Goal: Find contact information: Find contact information

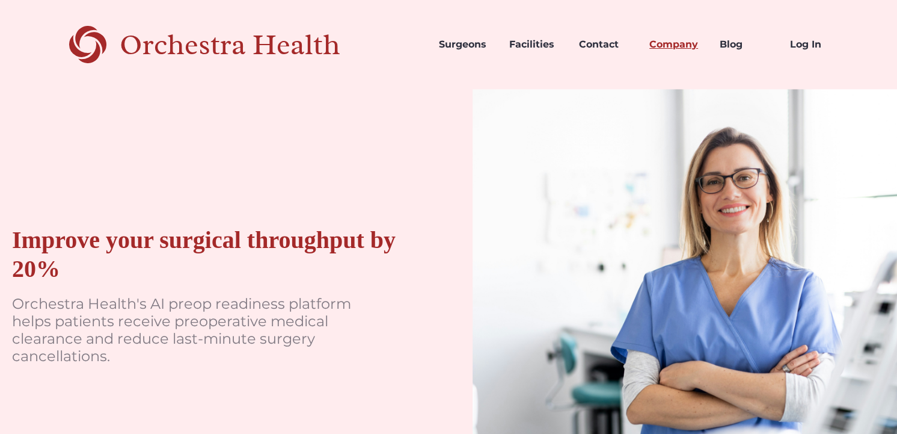
click at [666, 49] on link "Company" at bounding box center [675, 44] width 70 height 41
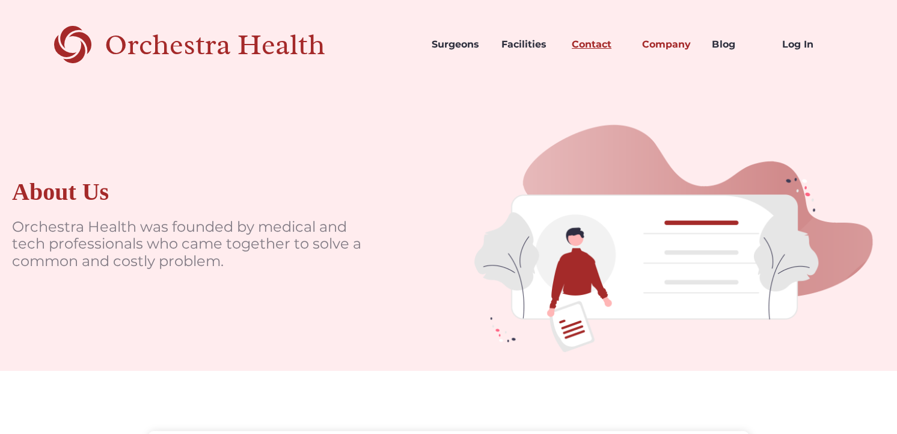
click at [595, 42] on link "Contact" at bounding box center [597, 44] width 70 height 41
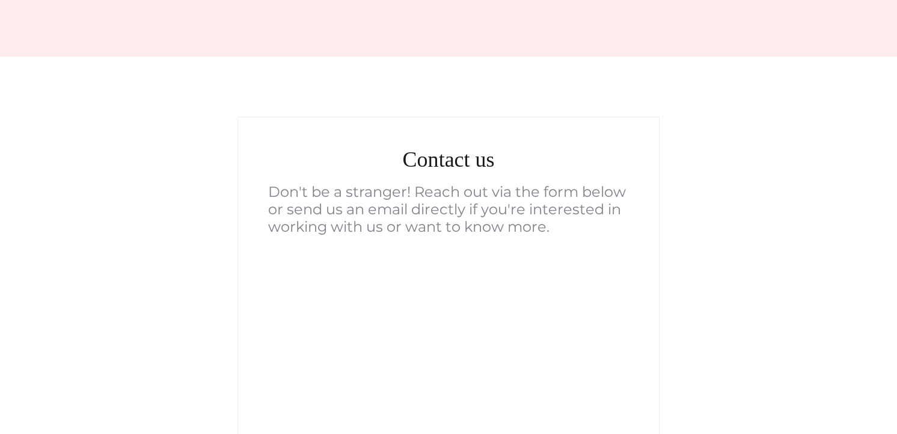
scroll to position [222, 0]
